Goal: Task Accomplishment & Management: Use online tool/utility

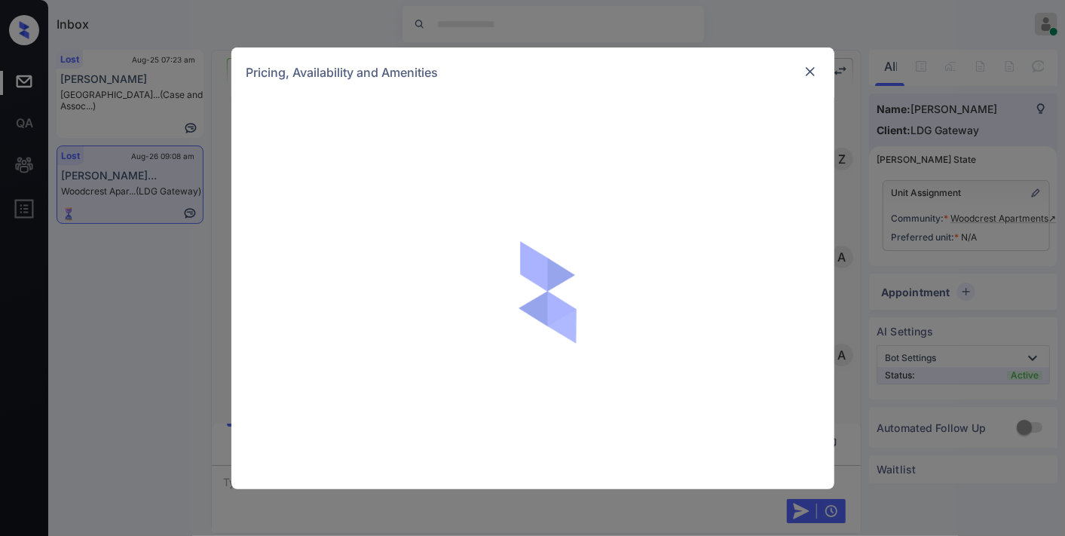
scroll to position [5006, 0]
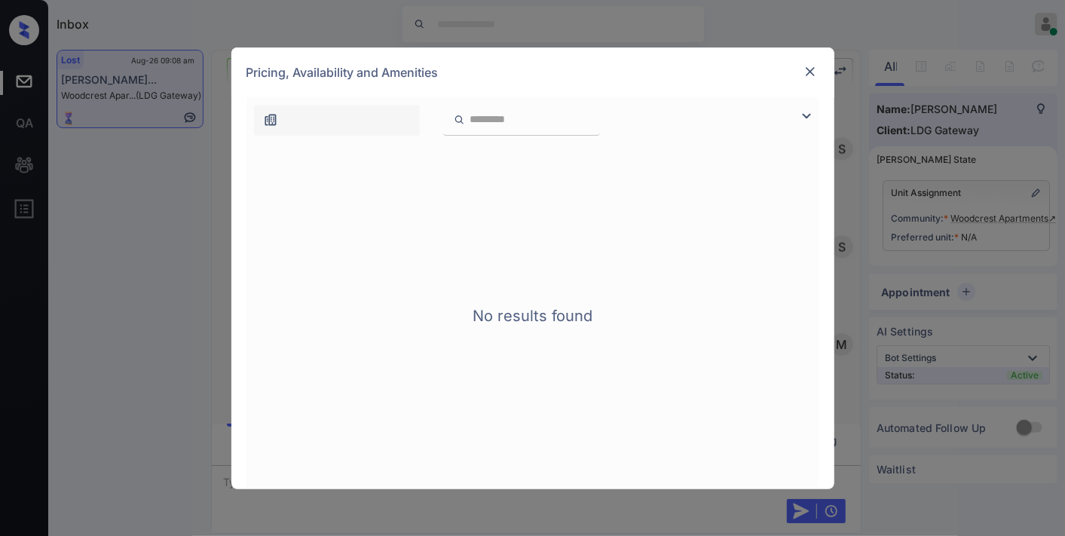
click at [804, 73] on img at bounding box center [810, 71] width 15 height 15
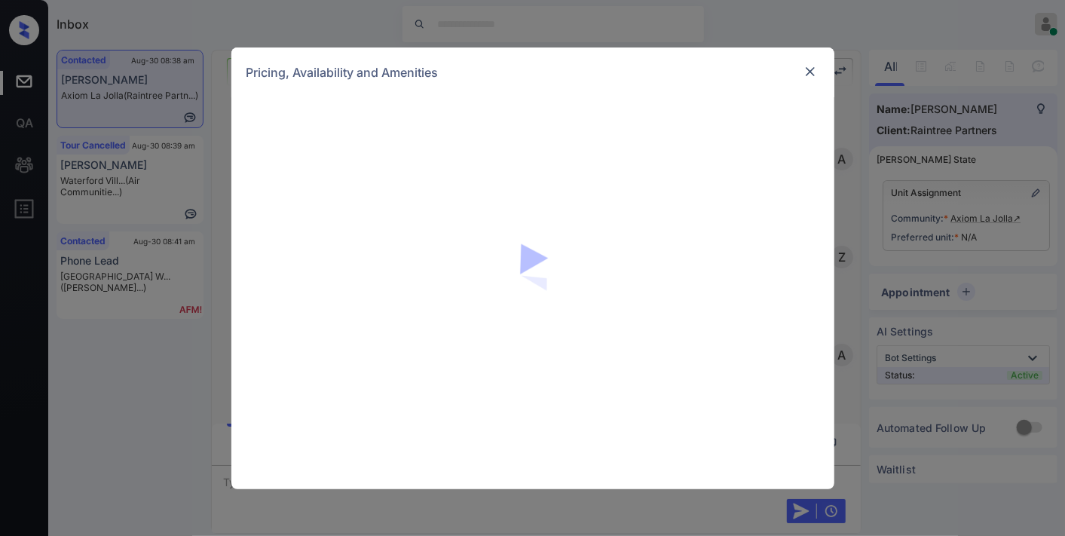
scroll to position [656, 0]
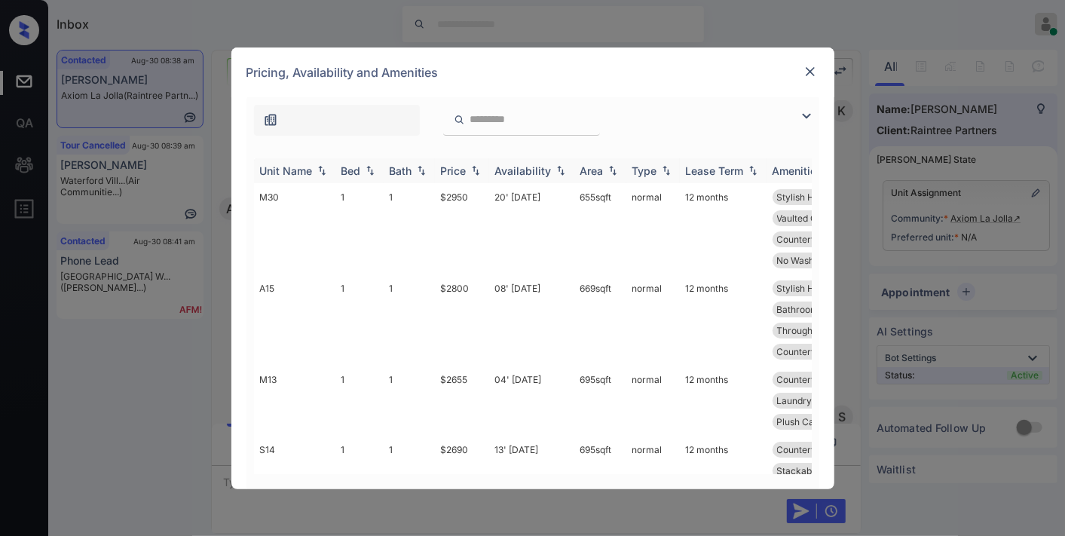
click at [476, 170] on img at bounding box center [475, 170] width 15 height 11
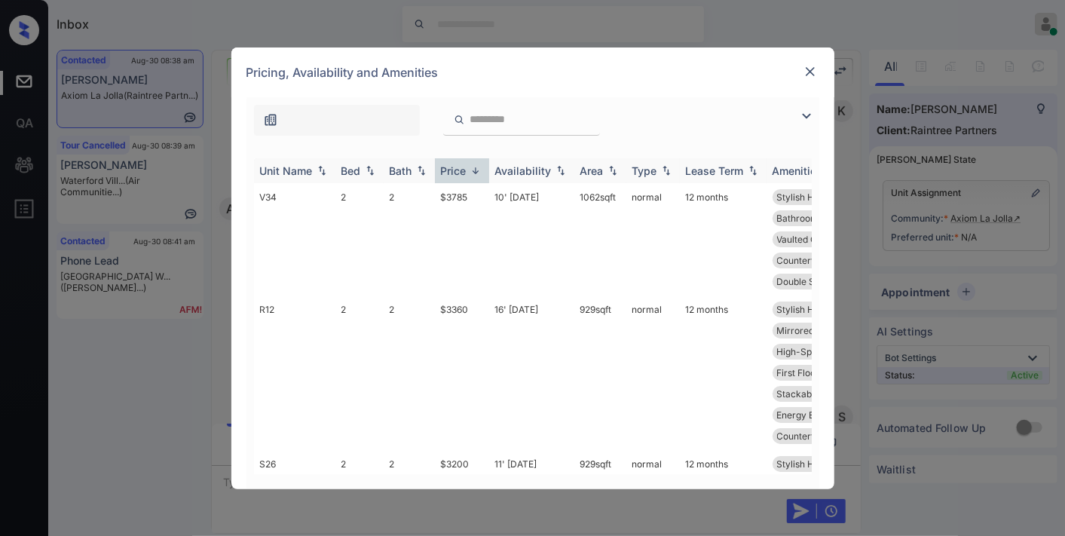
click at [476, 170] on img at bounding box center [475, 170] width 15 height 11
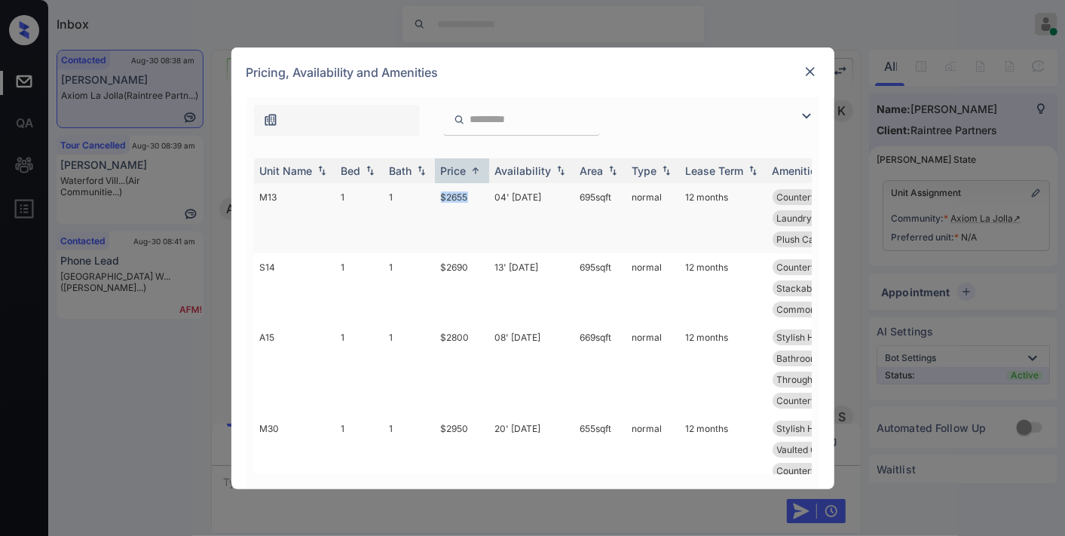
drag, startPoint x: 471, startPoint y: 204, endPoint x: 427, endPoint y: 202, distance: 43.7
click at [427, 202] on tr "M13 1 1 $2655 04' Oct 25 695 sqft normal 12 months Countertops - G... First Flo…" at bounding box center [648, 218] width 788 height 70
copy tr "$2655"
click at [501, 216] on td "04' Oct 25" at bounding box center [531, 218] width 85 height 70
click at [538, 187] on td "04' Oct 25" at bounding box center [531, 218] width 85 height 70
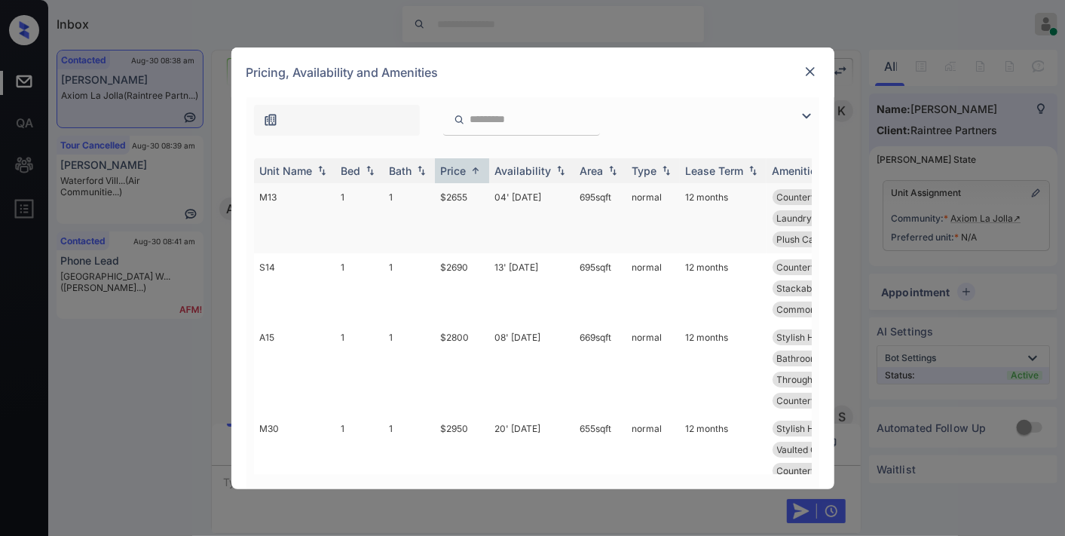
click at [528, 211] on td "04' Oct 25" at bounding box center [531, 218] width 85 height 70
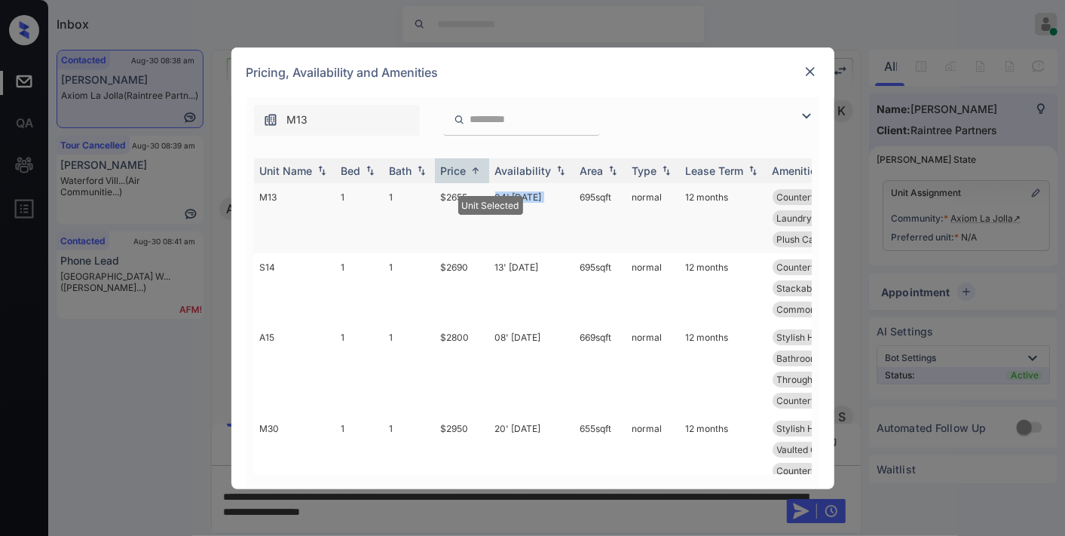
click at [528, 211] on td "04' Oct 25" at bounding box center [531, 218] width 85 height 70
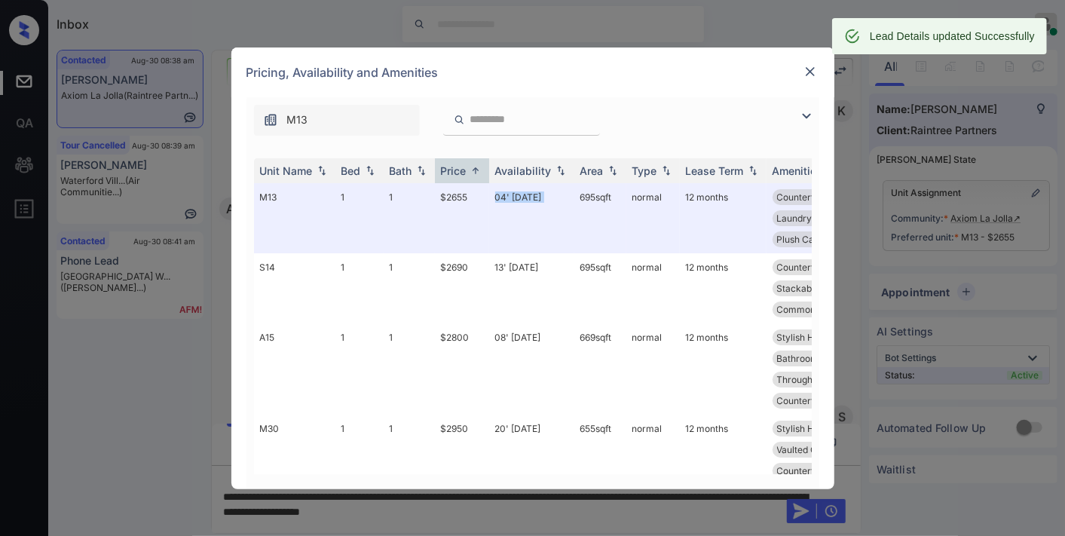
click at [813, 71] on img at bounding box center [810, 71] width 15 height 15
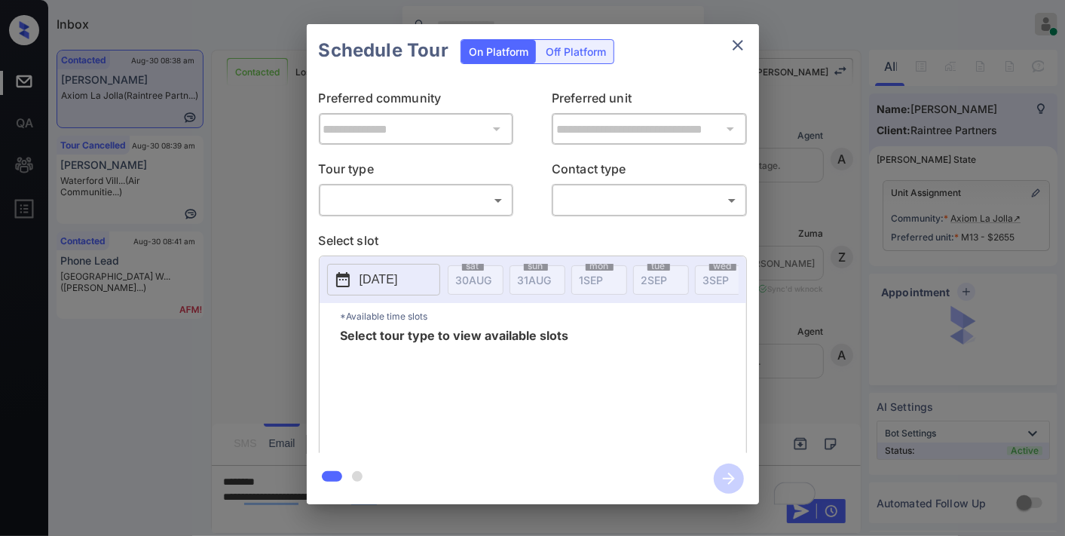
click at [476, 201] on body "Inbox Samantha Soliven Online Set yourself offline Set yourself on break Profil…" at bounding box center [532, 268] width 1065 height 536
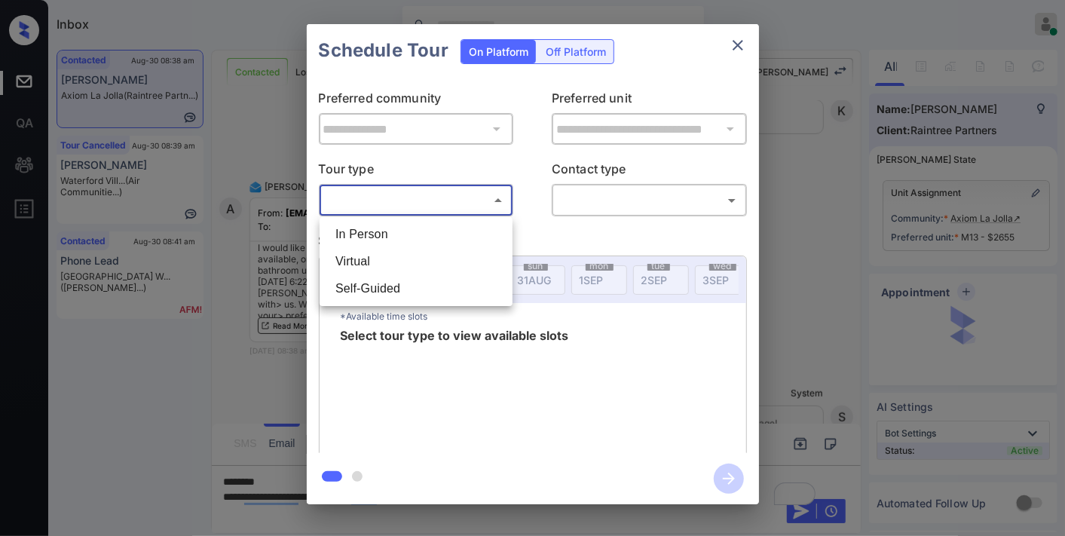
click at [434, 229] on li "In Person" at bounding box center [415, 234] width 185 height 27
type input "********"
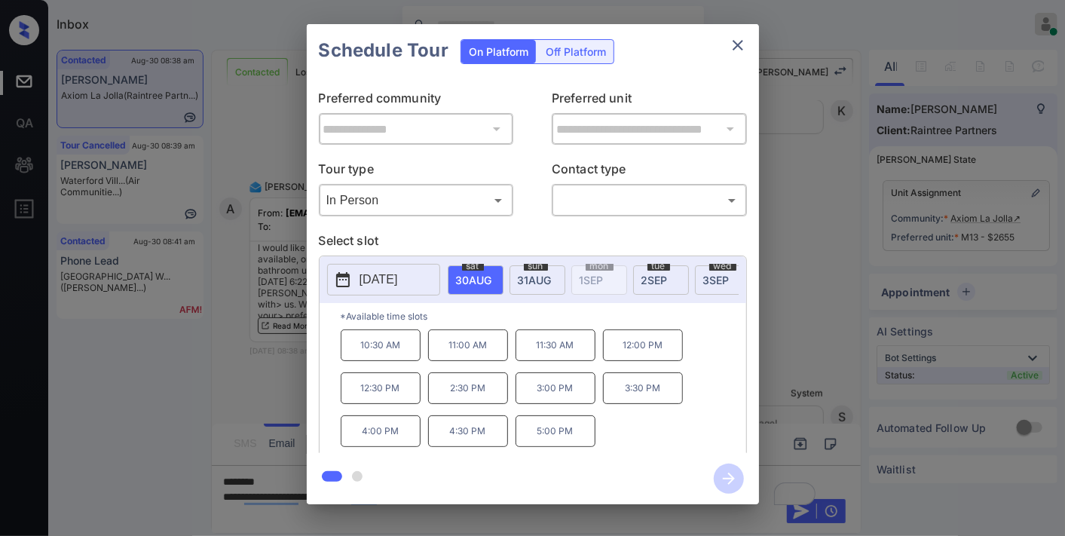
click at [492, 275] on span "31 AUG" at bounding box center [474, 280] width 36 height 13
drag, startPoint x: 405, startPoint y: 349, endPoint x: 350, endPoint y: 351, distance: 55.1
click at [350, 351] on p "10:00 AM" at bounding box center [381, 345] width 80 height 32
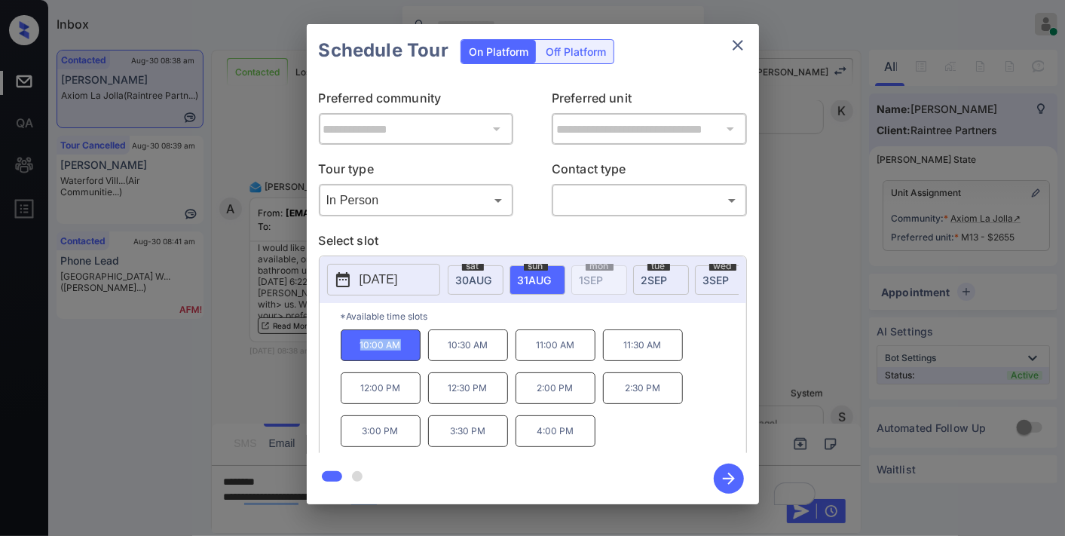
copy p "10:00 AM"
click at [741, 40] on icon "close" at bounding box center [738, 45] width 18 height 18
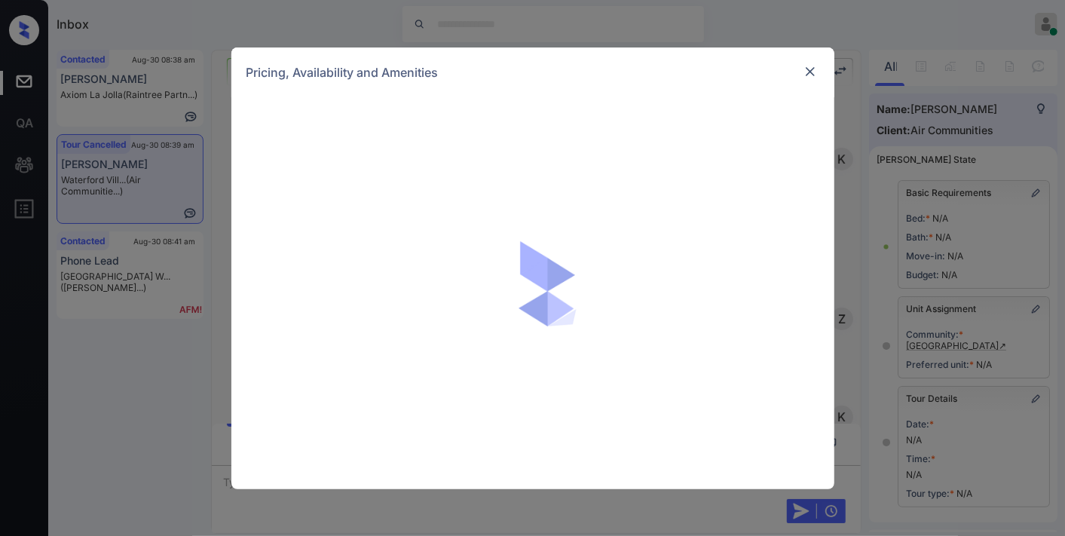
scroll to position [10195, 0]
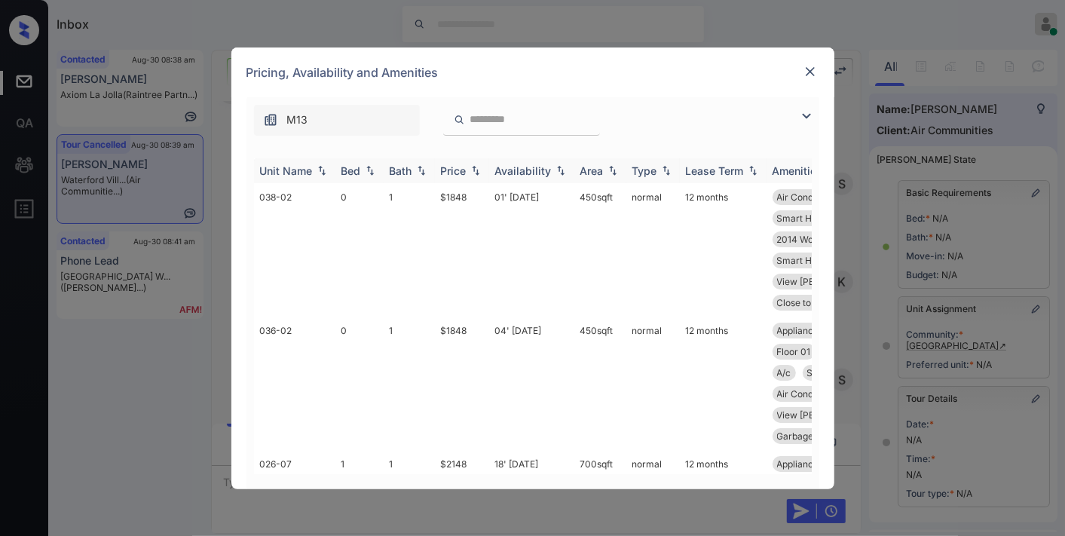
click at [456, 168] on div "Price" at bounding box center [454, 170] width 26 height 13
click at [802, 118] on img at bounding box center [806, 116] width 18 height 18
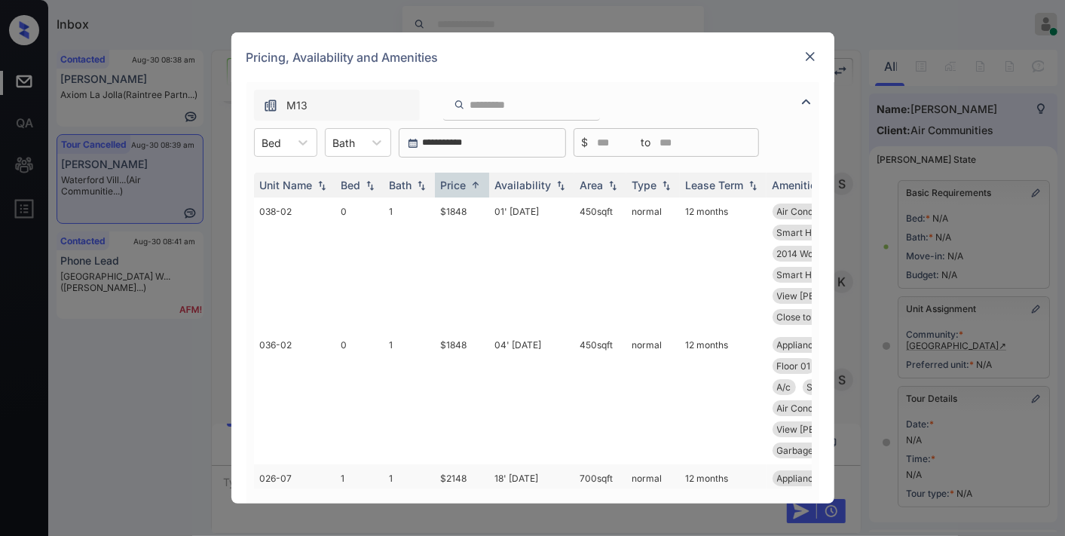
click at [461, 464] on td "$2148" at bounding box center [462, 520] width 54 height 112
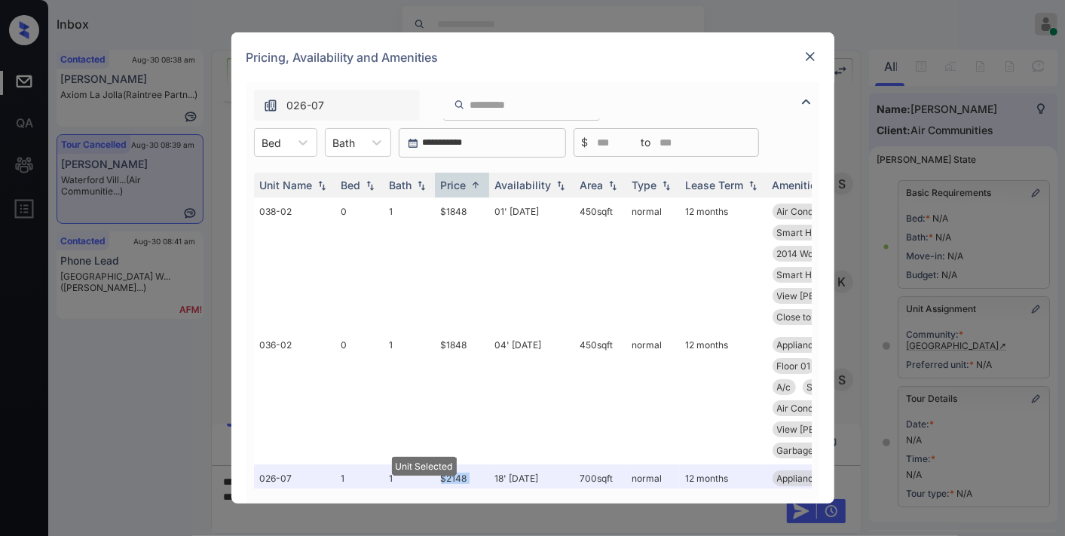
click at [811, 54] on img at bounding box center [810, 56] width 15 height 15
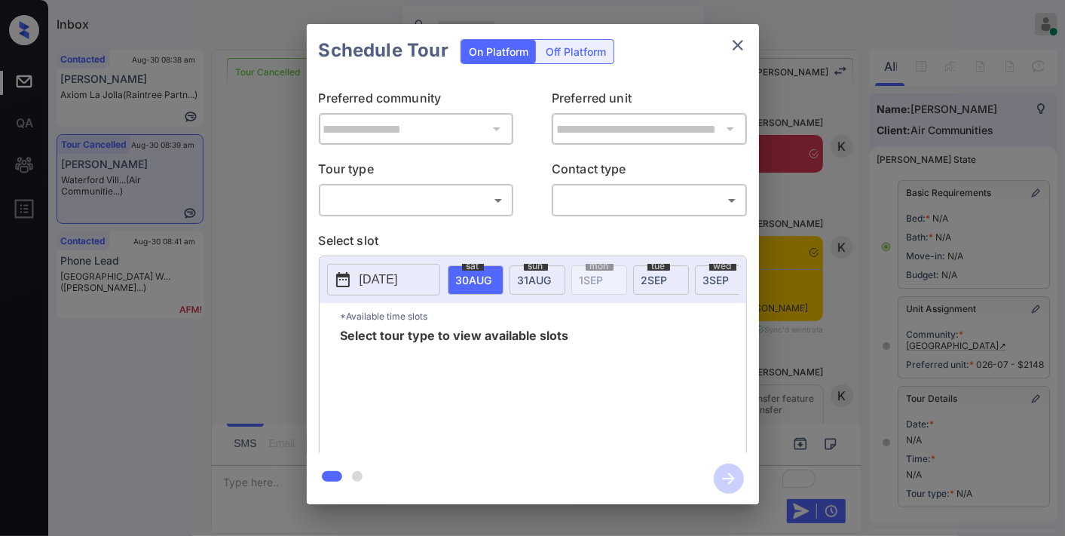
scroll to position [209, 0]
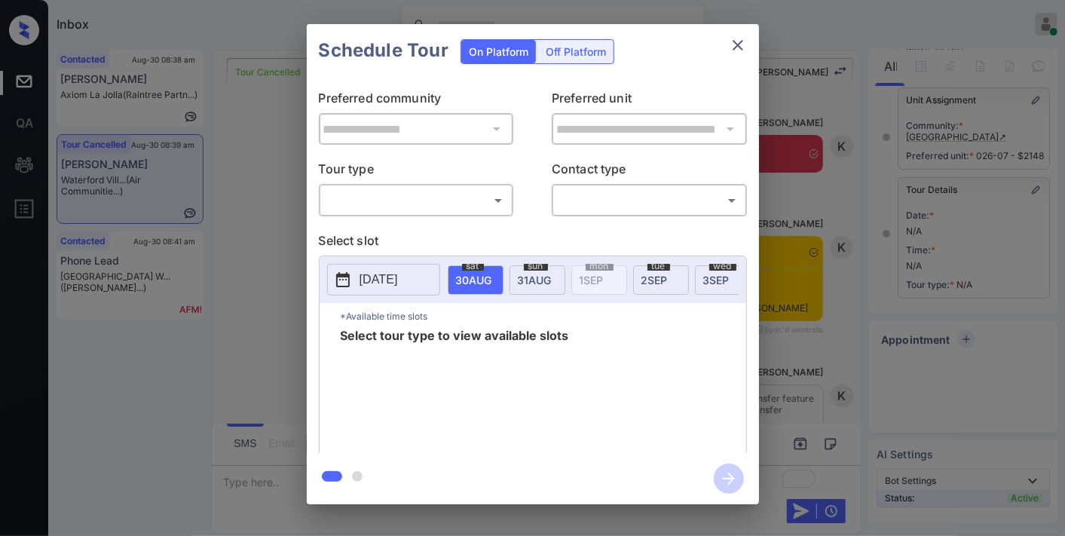
click at [467, 206] on body "Inbox [PERSON_NAME] Online Set yourself offline Set yourself on break Profile S…" at bounding box center [532, 268] width 1065 height 536
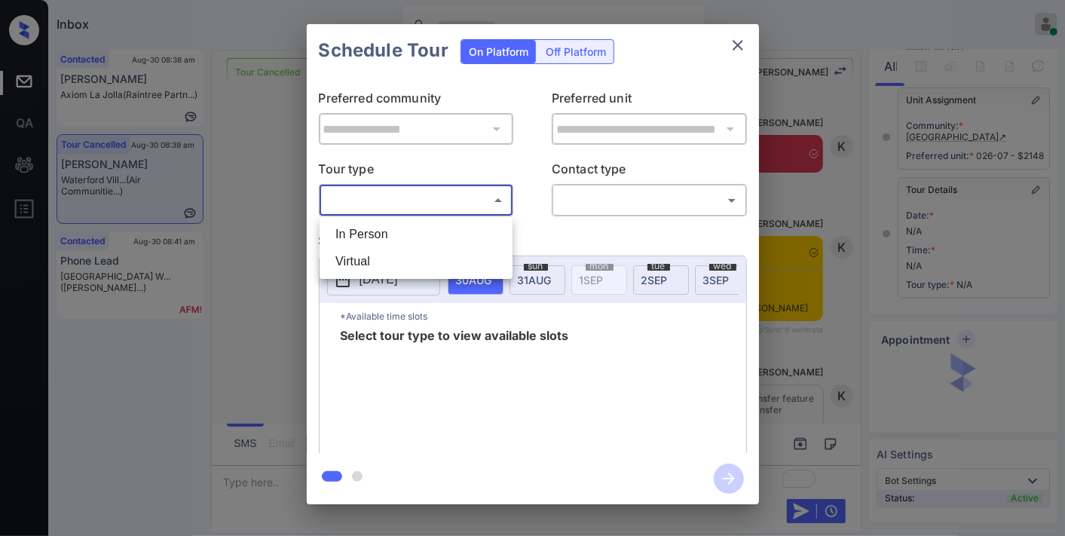
drag, startPoint x: 461, startPoint y: 231, endPoint x: 622, endPoint y: 207, distance: 162.4
click at [461, 234] on li "In Person" at bounding box center [415, 234] width 185 height 27
type input "********"
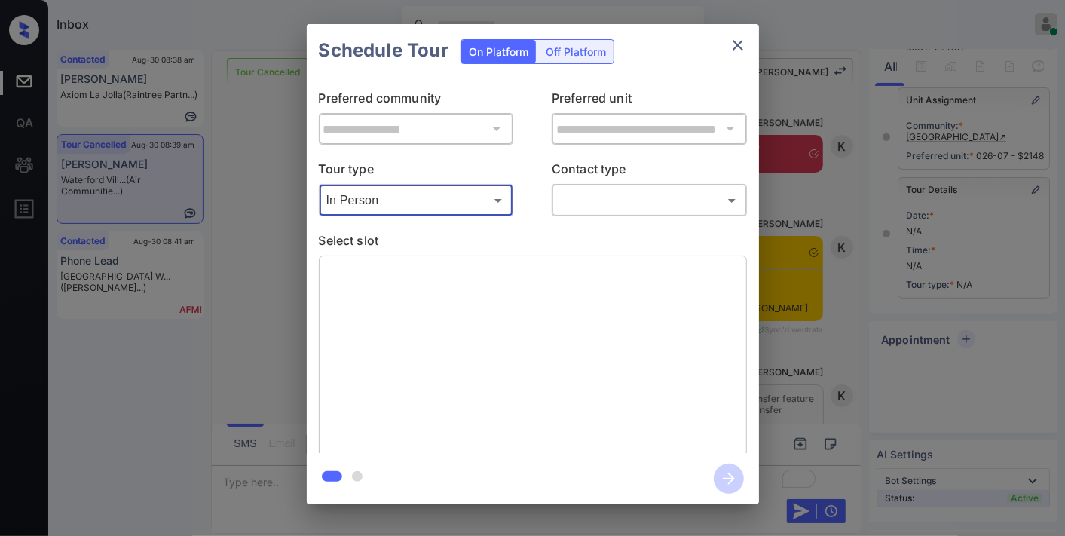
click at [626, 204] on body "Inbox [PERSON_NAME] Online Set yourself offline Set yourself on break Profile S…" at bounding box center [532, 268] width 1065 height 536
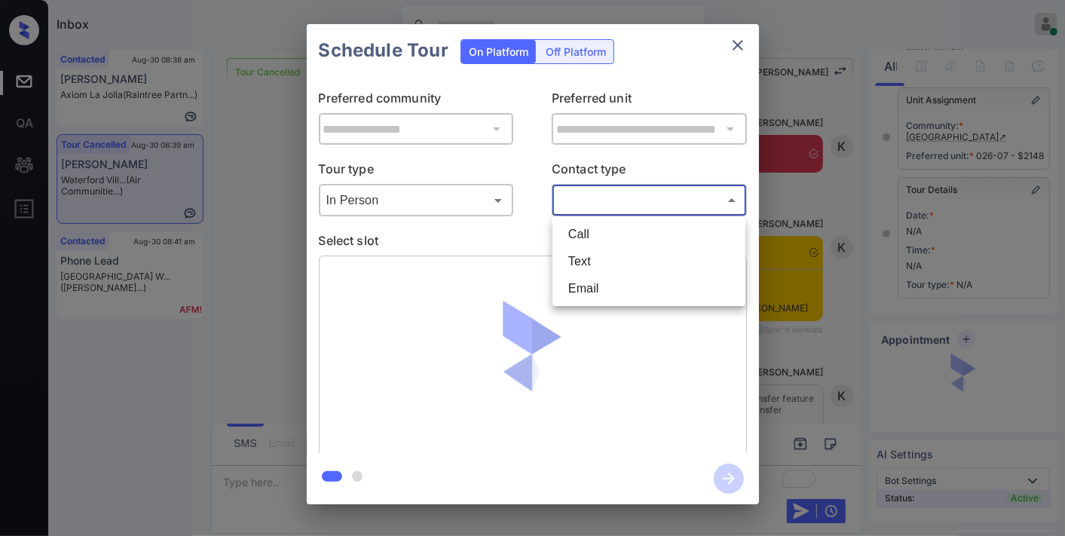
click at [615, 265] on li "Text" at bounding box center [648, 261] width 185 height 27
type input "****"
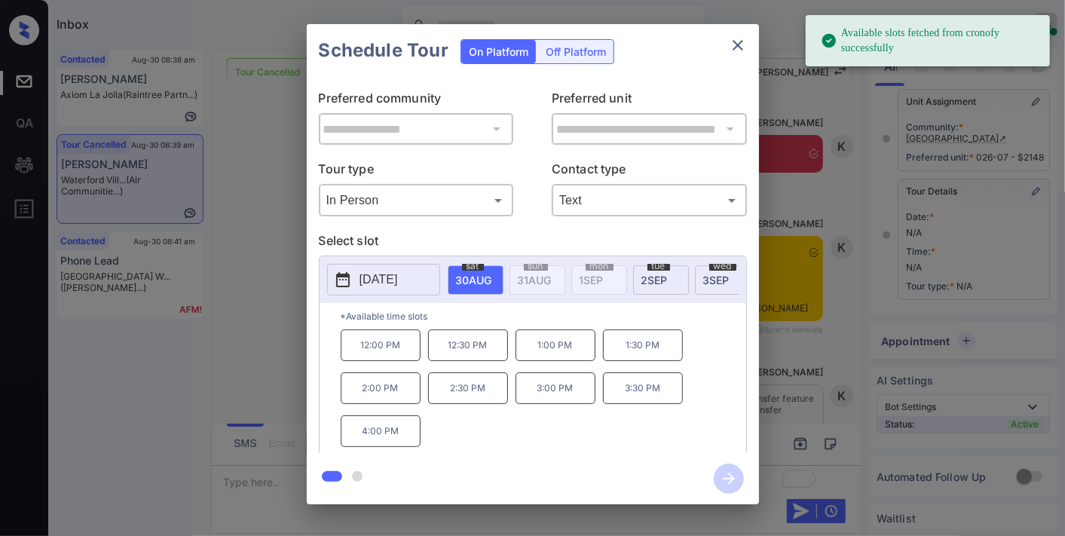
click at [372, 282] on p "[DATE]" at bounding box center [379, 280] width 38 height 18
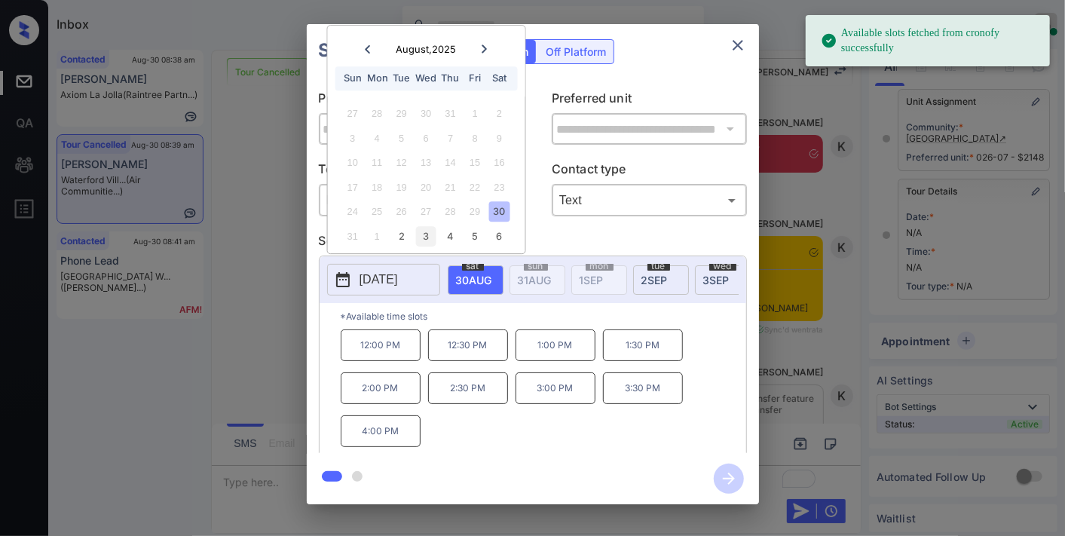
click at [420, 237] on div "3" at bounding box center [426, 236] width 20 height 20
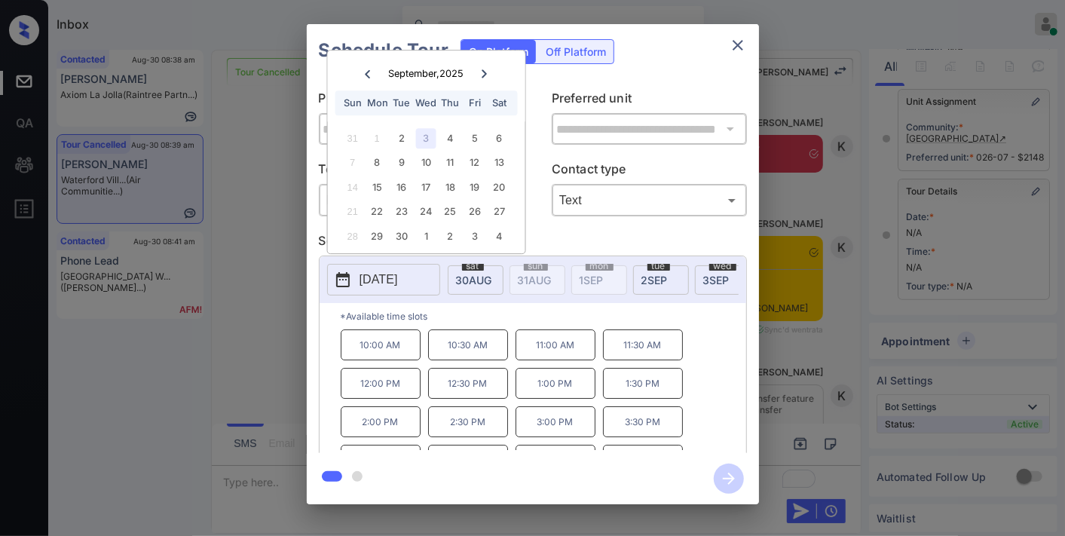
click at [540, 359] on p "11:00 AM" at bounding box center [556, 344] width 80 height 31
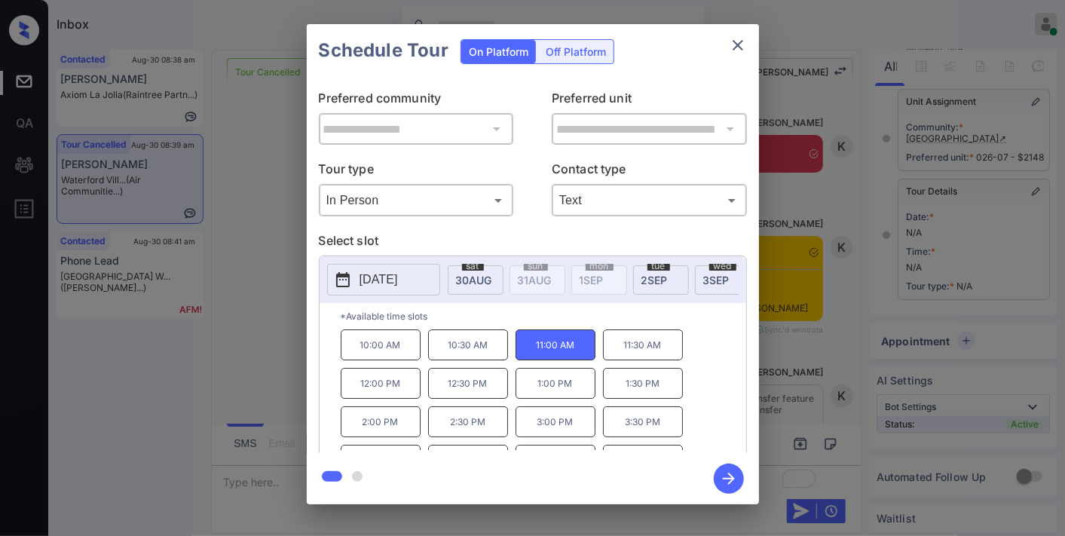
click at [644, 351] on p "11:30 AM" at bounding box center [643, 344] width 80 height 31
click at [740, 485] on icon "button" at bounding box center [729, 479] width 30 height 30
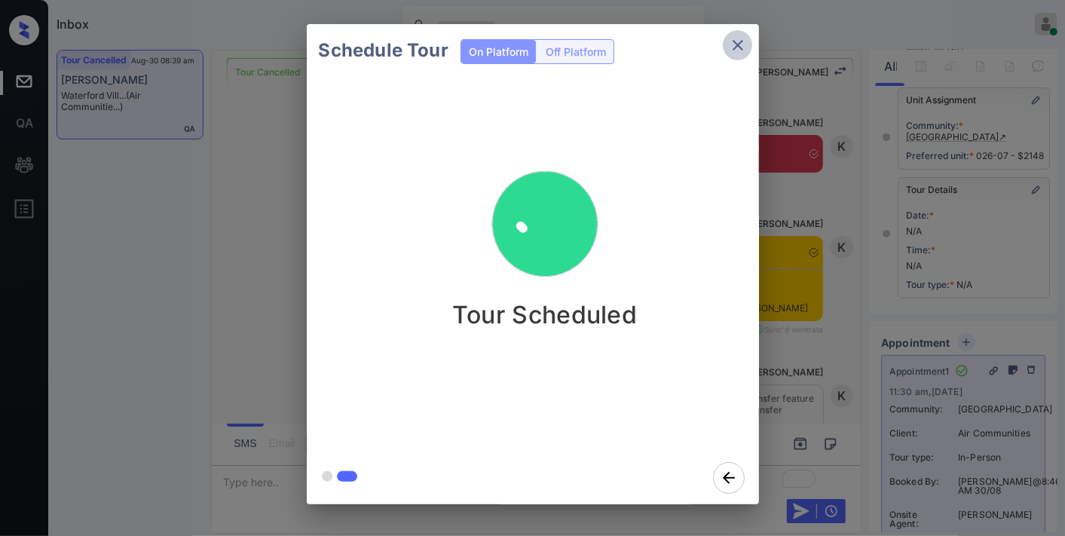
click at [732, 54] on icon "close" at bounding box center [738, 45] width 18 height 18
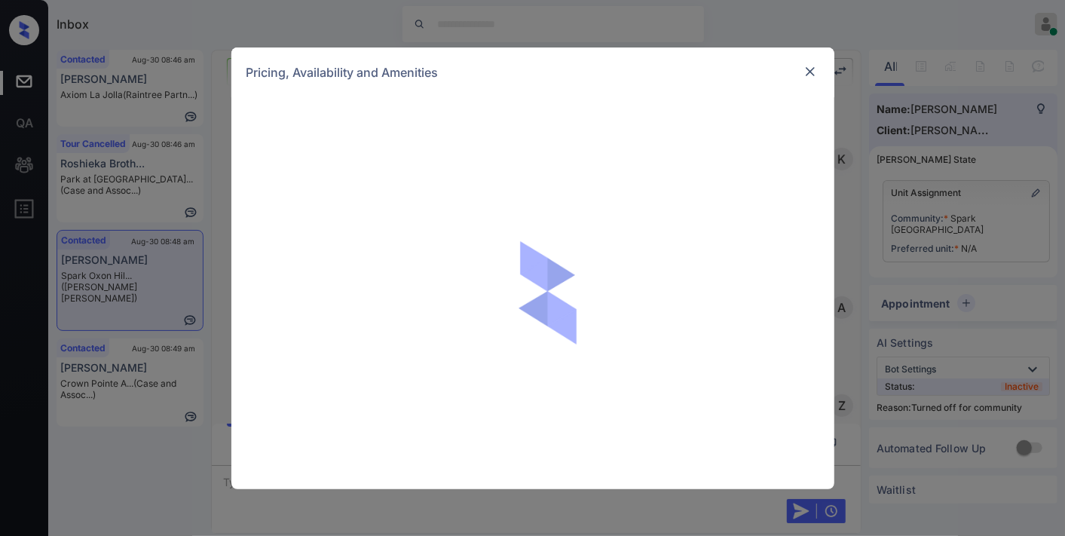
scroll to position [1360, 0]
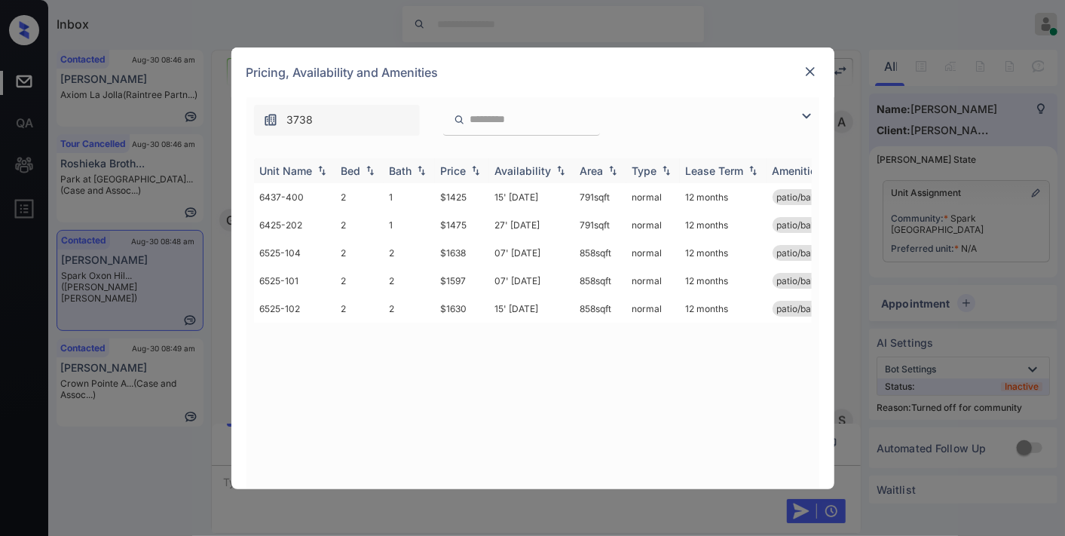
click at [461, 161] on th "Price" at bounding box center [462, 170] width 54 height 25
click at [465, 204] on td "$1425" at bounding box center [462, 197] width 54 height 28
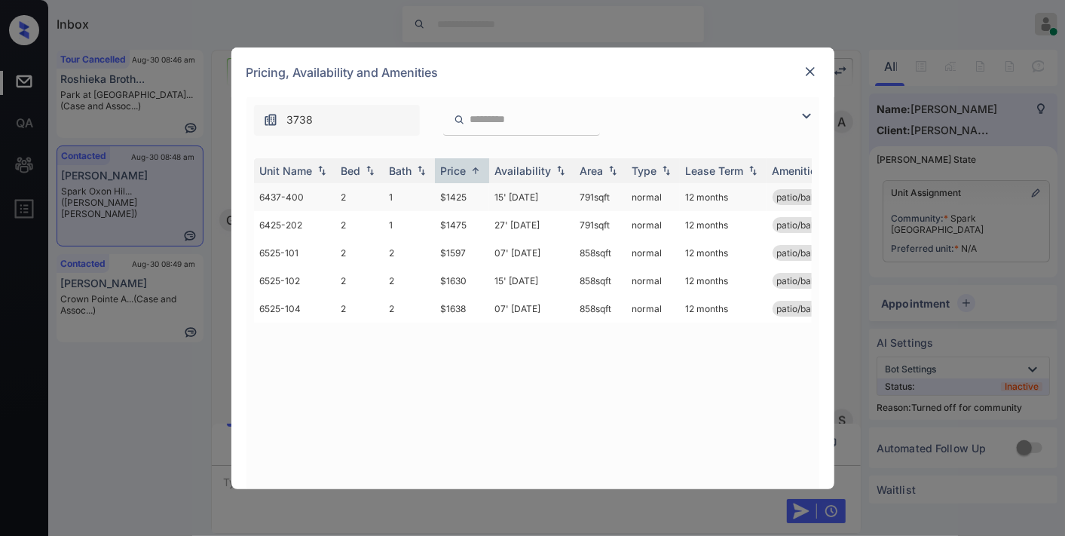
click at [465, 204] on td "$1425" at bounding box center [462, 197] width 54 height 28
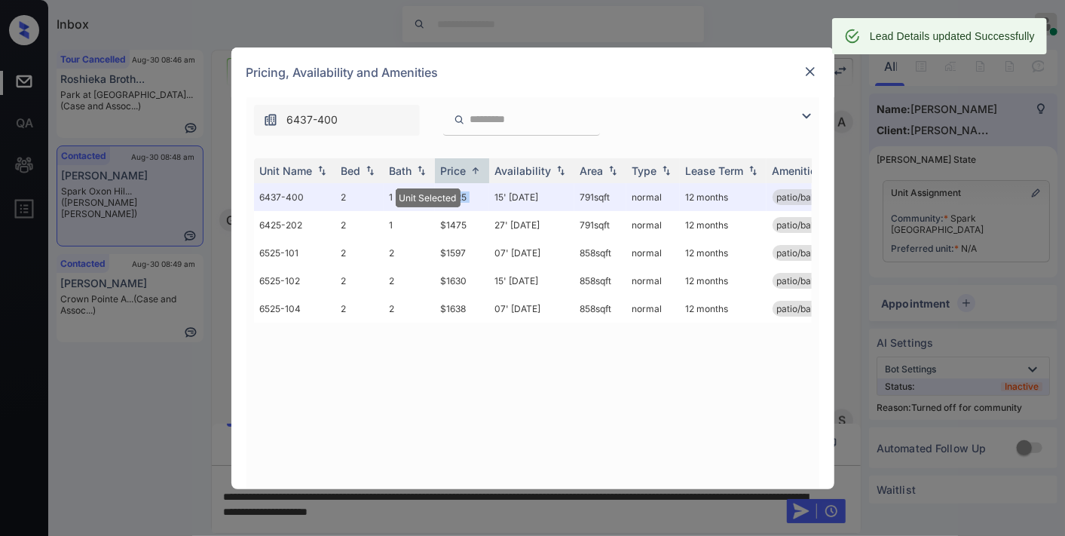
click at [811, 70] on img at bounding box center [810, 71] width 15 height 15
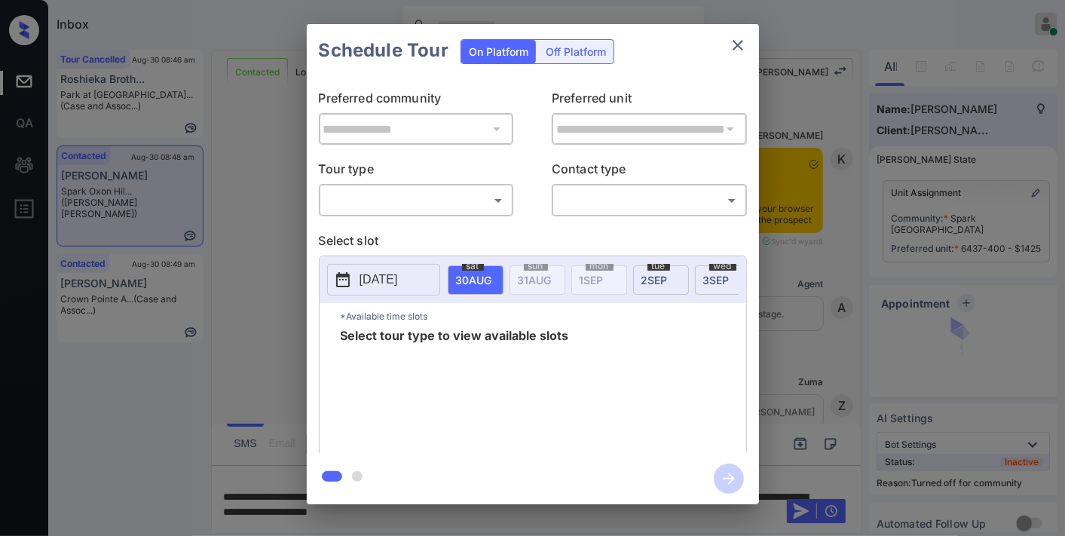
scroll to position [1719, 0]
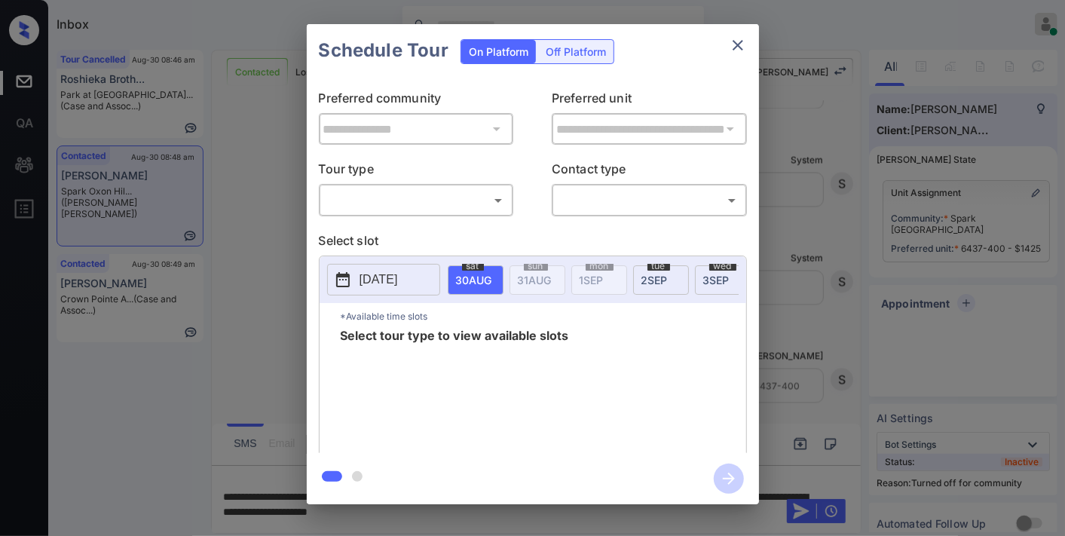
click at [452, 202] on body "Inbox [PERSON_NAME] Online Set yourself offline Set yourself on break Profile S…" at bounding box center [532, 268] width 1065 height 536
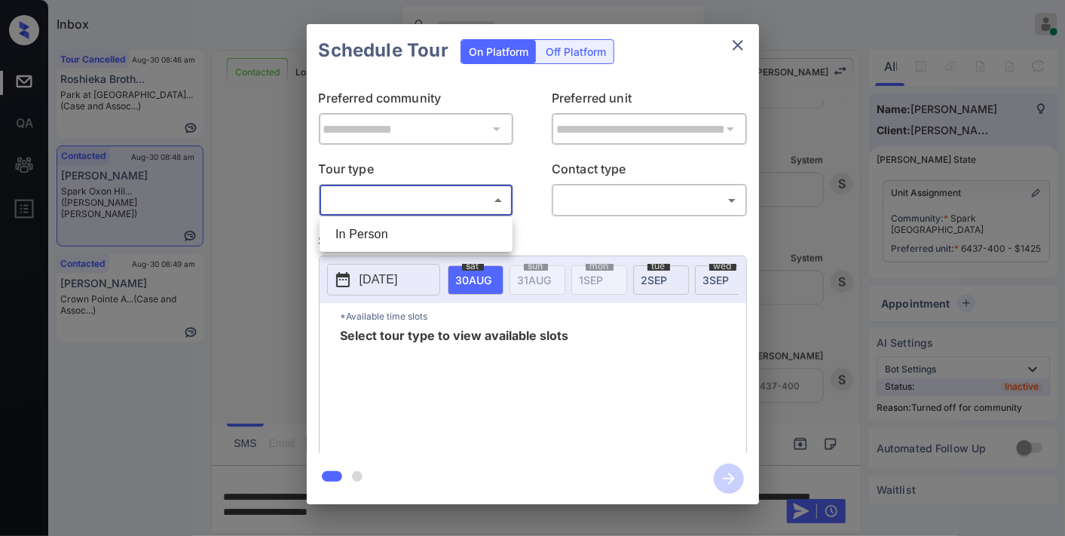
click at [452, 225] on li "In Person" at bounding box center [415, 234] width 185 height 27
type input "********"
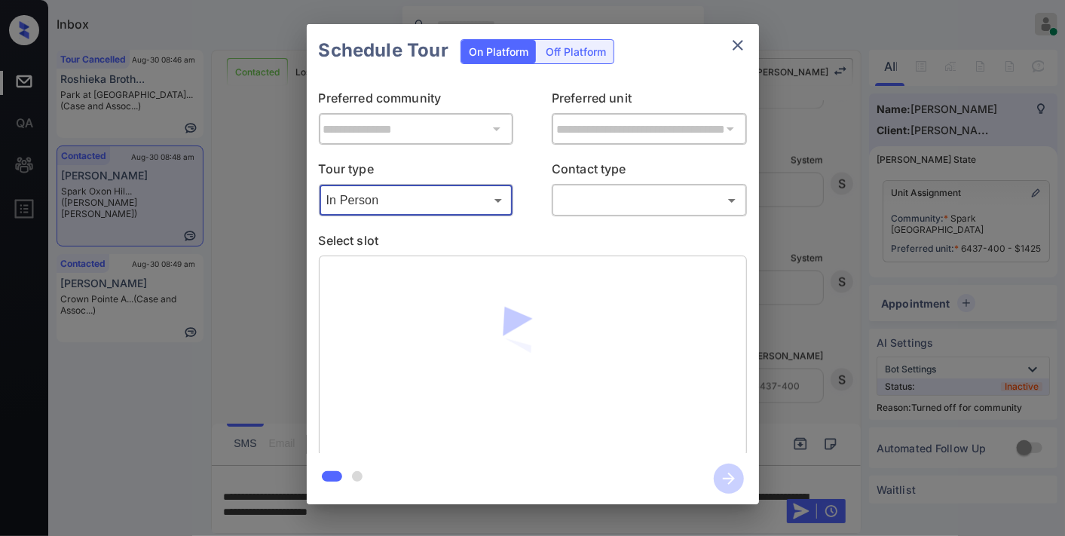
click at [607, 190] on body "Inbox [PERSON_NAME] Online Set yourself offline Set yourself on break Profile S…" at bounding box center [532, 268] width 1065 height 536
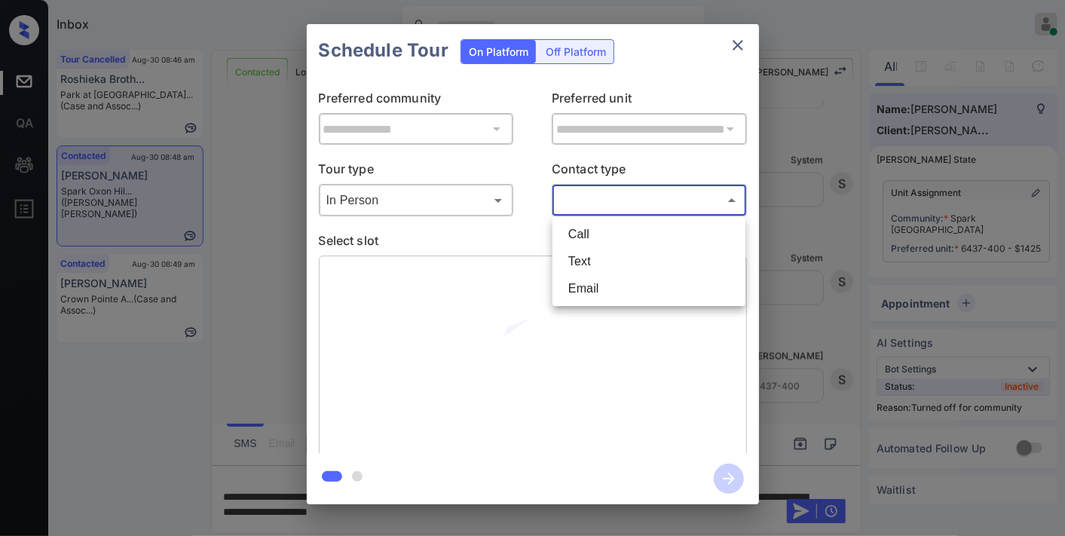
click at [616, 284] on li "Email" at bounding box center [648, 288] width 185 height 27
type input "*****"
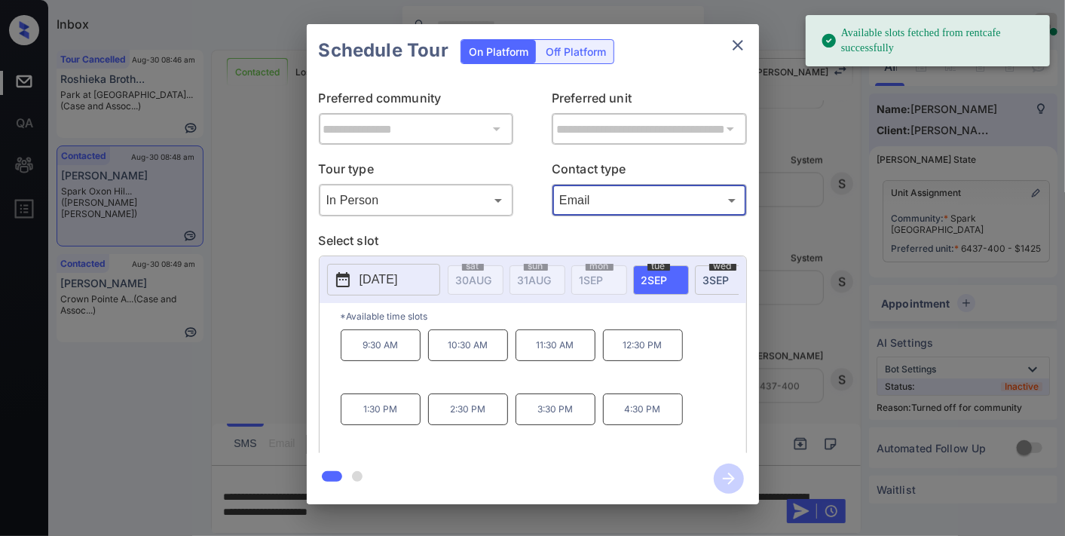
click at [492, 280] on span "[DATE]" at bounding box center [474, 280] width 36 height 13
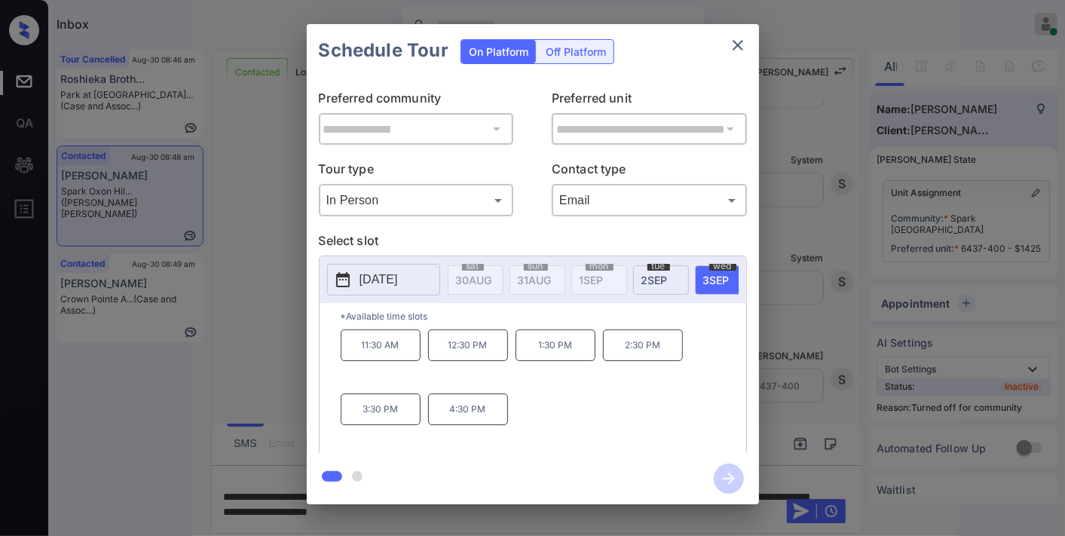
click at [657, 271] on div "tue 2 SEP" at bounding box center [661, 279] width 56 height 29
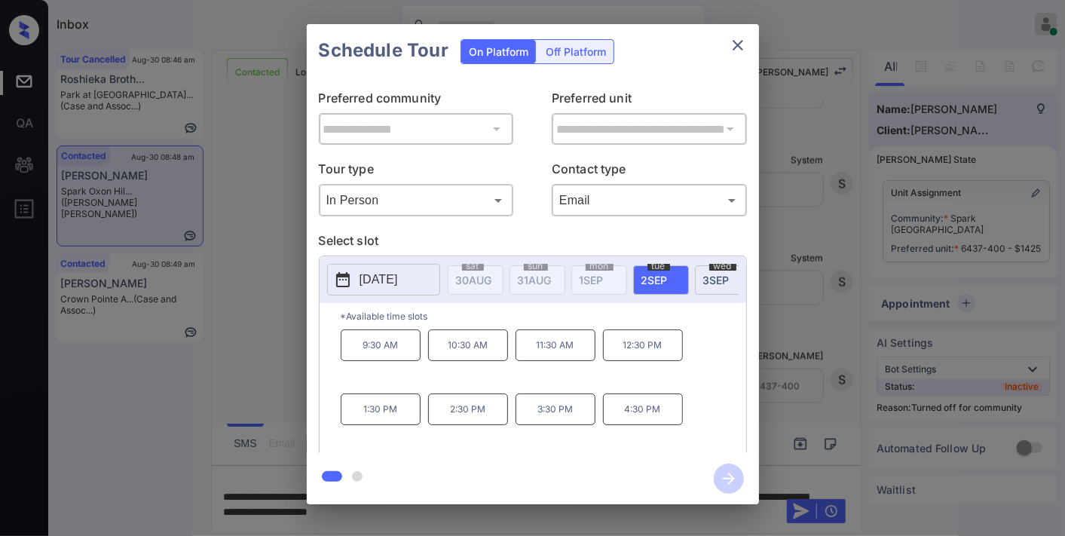
click at [716, 289] on div "wed 3 SEP" at bounding box center [723, 279] width 56 height 29
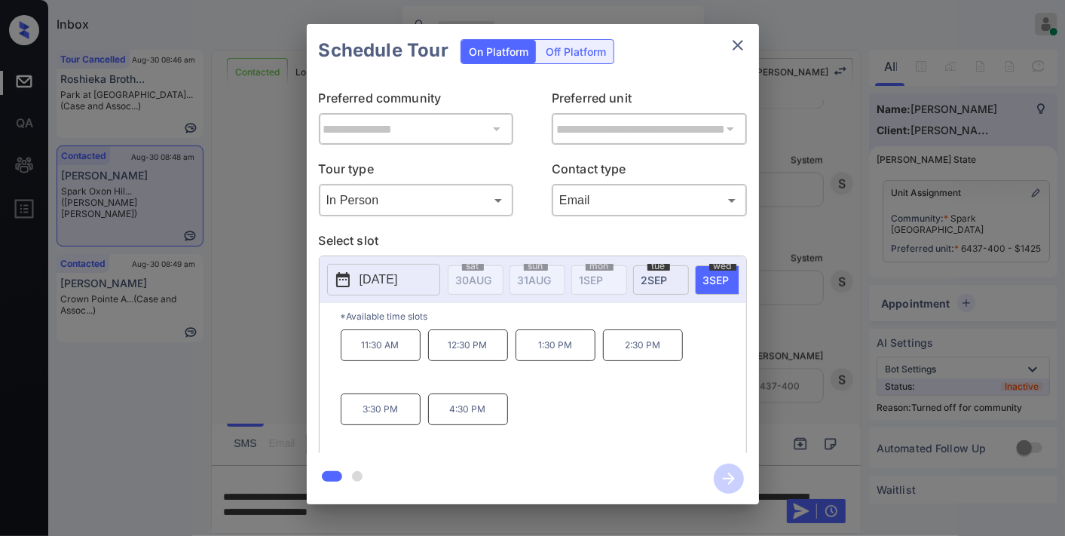
click at [725, 49] on button "close" at bounding box center [738, 45] width 30 height 30
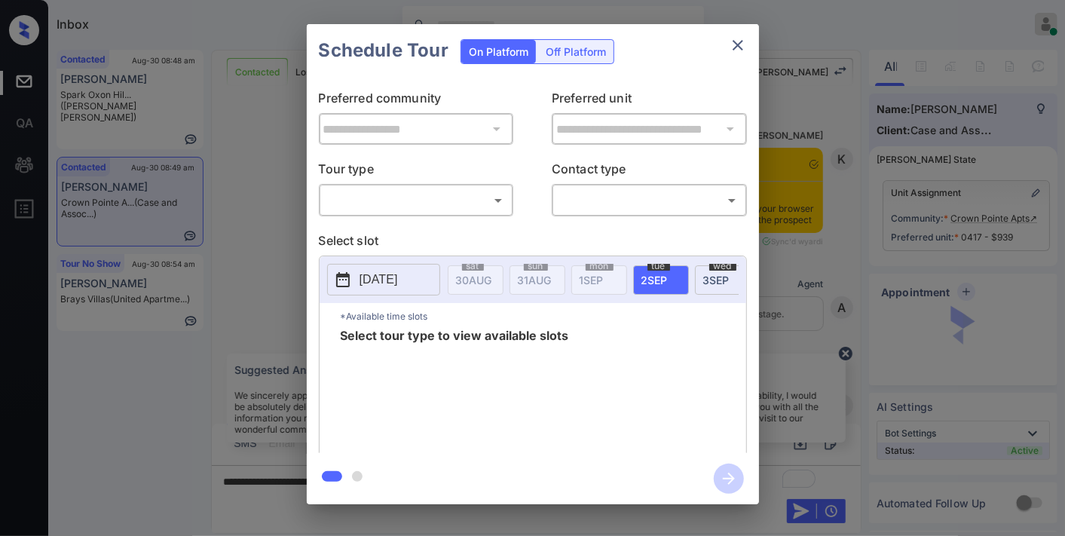
click at [435, 197] on body "Inbox [PERSON_NAME] Online Set yourself offline Set yourself on break Profile S…" at bounding box center [532, 268] width 1065 height 536
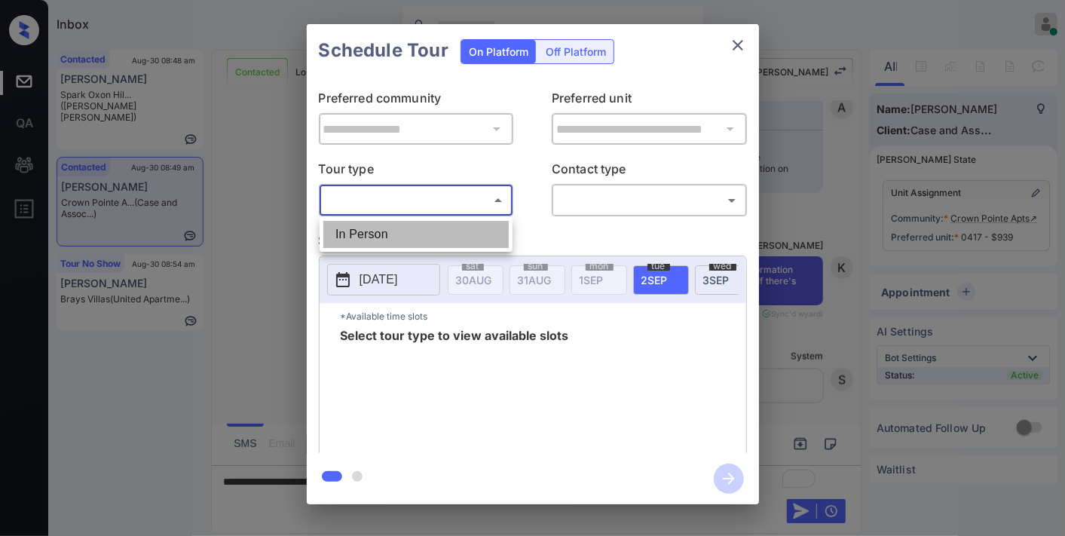
click at [420, 225] on li "In Person" at bounding box center [415, 234] width 185 height 27
type input "********"
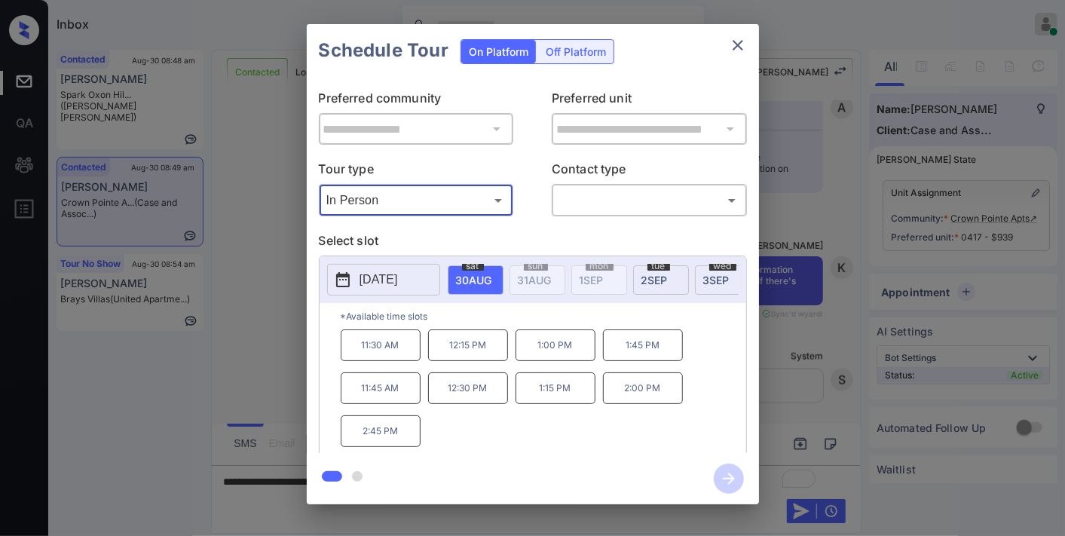
click at [742, 43] on icon "close" at bounding box center [738, 45] width 18 height 18
